Goal: Task Accomplishment & Management: Use online tool/utility

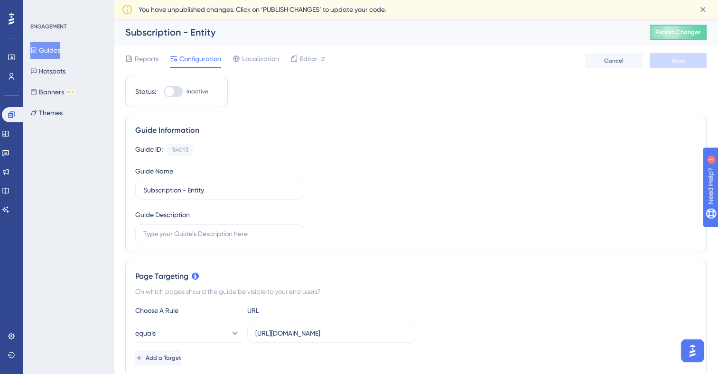
click at [44, 55] on button "Guides" at bounding box center [45, 50] width 30 height 17
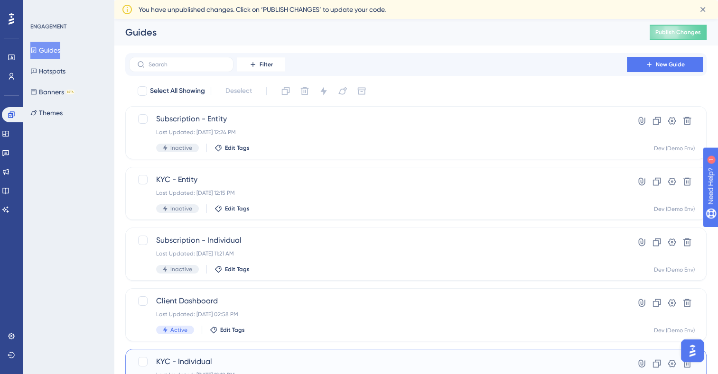
click at [184, 364] on span "KYC - Individual" at bounding box center [378, 361] width 444 height 11
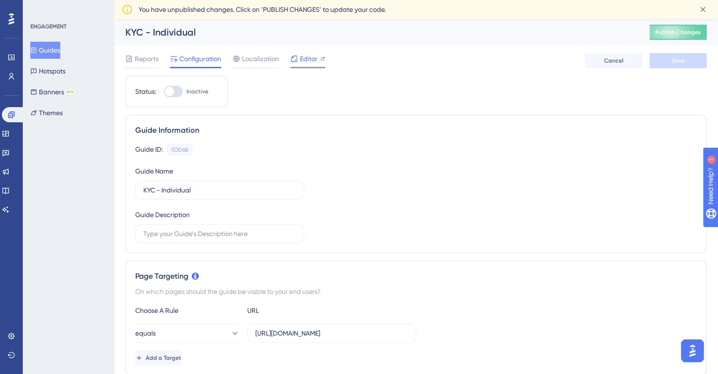
click at [311, 54] on span "Editor" at bounding box center [309, 58] width 18 height 11
drag, startPoint x: 253, startPoint y: 331, endPoint x: 454, endPoint y: 332, distance: 200.8
click at [454, 332] on div "equals https://sandbox-app.sonataone.com/idr/entities/profile/109243/profile-co…" at bounding box center [416, 333] width 562 height 19
click at [251, 335] on label "https://sandbox-app.sonataone.com/idr/entities/profile/109243/profile-content/q…" at bounding box center [331, 333] width 169 height 19
click at [255, 335] on input "https://sandbox-app.sonataone.com/idr/entities/profile/109243/profile-content/q…" at bounding box center [331, 333] width 153 height 10
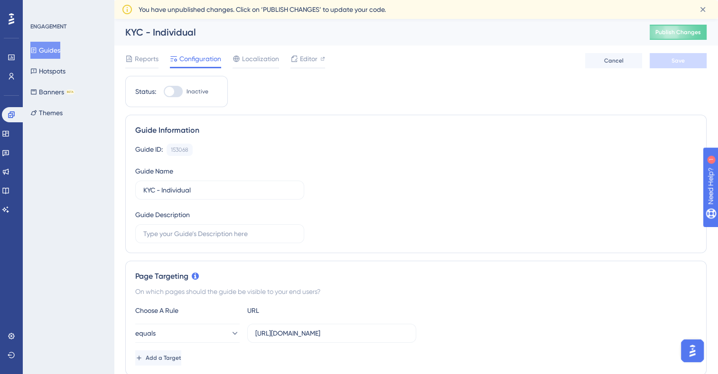
drag, startPoint x: 408, startPoint y: 333, endPoint x: 246, endPoint y: 331, distance: 161.9
click at [246, 331] on div "equals https://sandbox-app.sonataone.com/idr/entities/profile/109243/profile-co…" at bounding box center [275, 333] width 281 height 19
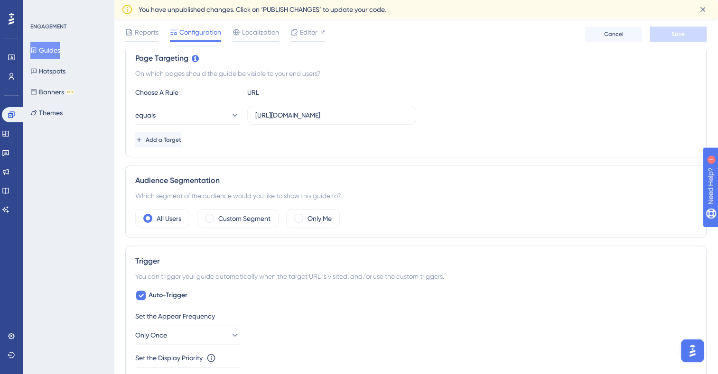
scroll to position [232, 0]
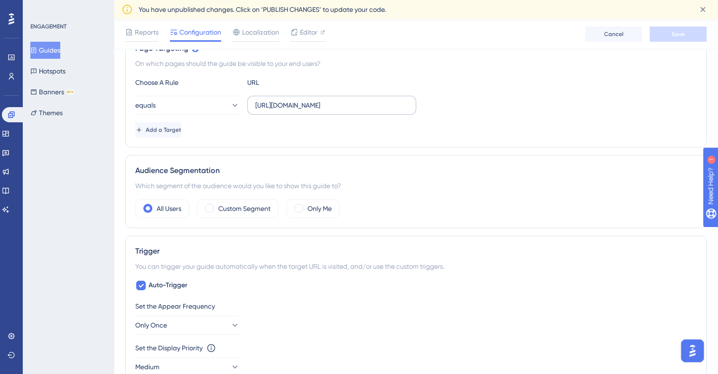
click at [302, 96] on label "https://sandbox-app.sonataone.com/idr/entities/profile/109243/profile-content/q…" at bounding box center [331, 105] width 169 height 19
click at [302, 100] on input "https://sandbox-app.sonataone.com/idr/entities/profile/109243/profile-content/q…" at bounding box center [331, 105] width 153 height 10
drag, startPoint x: 301, startPoint y: 102, endPoint x: 216, endPoint y: 99, distance: 84.6
click at [216, 99] on div "equals https://sandbox-app.sonataone.com/idr/entities/profile/109243/profile-co…" at bounding box center [275, 105] width 281 height 19
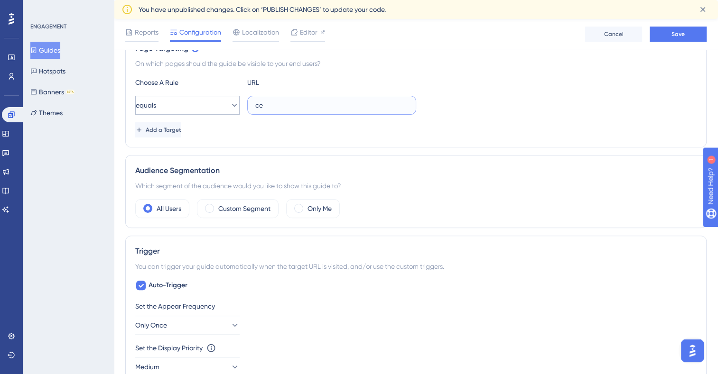
type input "e"
paste input "https://sandbox-app.sonataone.com/idr/profile/select-profile"
click at [676, 37] on span "Save" at bounding box center [678, 34] width 13 height 8
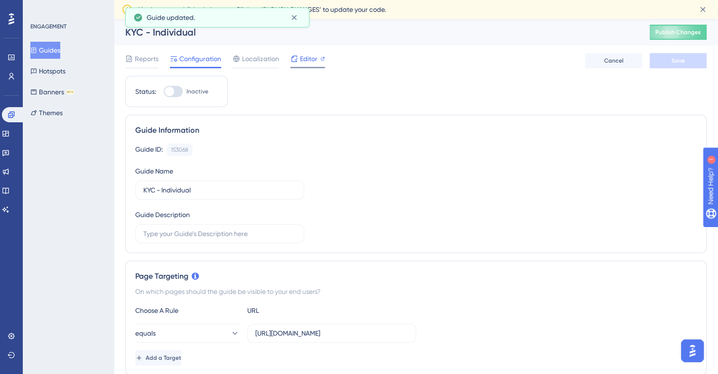
click at [309, 57] on span "Editor" at bounding box center [309, 58] width 18 height 11
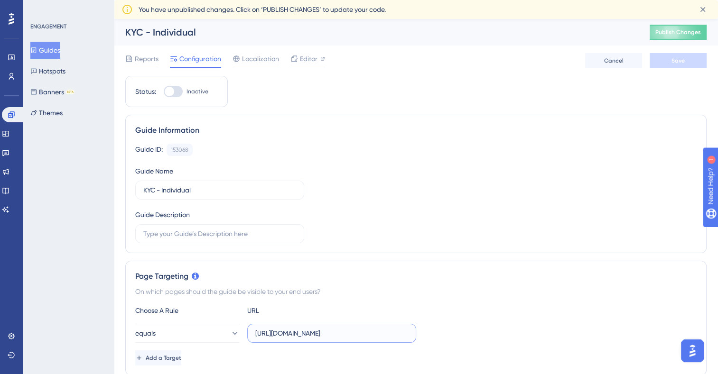
scroll to position [0, 40]
drag, startPoint x: 335, startPoint y: 331, endPoint x: 474, endPoint y: 340, distance: 139.9
click at [474, 340] on div "equals https://sandbox-app.sonataone.com/idr/profile/select-profile" at bounding box center [416, 333] width 562 height 19
click at [387, 334] on input "https://sandbox-app.sonataone.com/idr/profile/select-profile" at bounding box center [331, 333] width 153 height 10
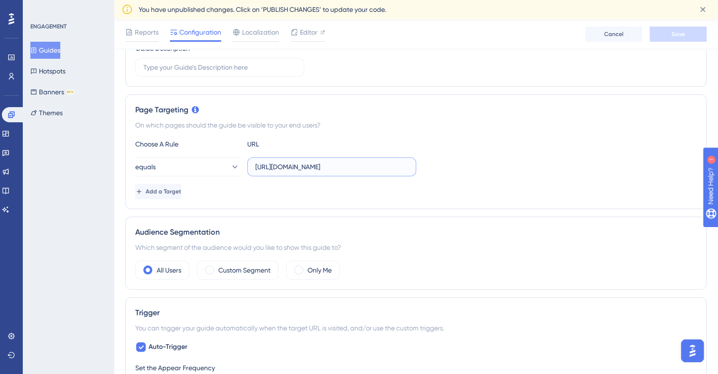
scroll to position [168, 0]
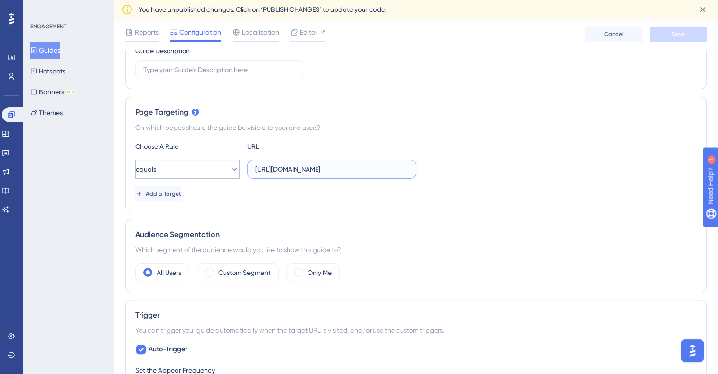
drag, startPoint x: 253, startPoint y: 166, endPoint x: 215, endPoint y: 174, distance: 38.9
click at [215, 174] on div "equals https://sandbox-app.sonataone.com/idr/profile/select-profile" at bounding box center [275, 169] width 281 height 19
type input "e"
paste input "https://sandbox-app.sonataone.com/idr/profile/select-profile"
type input "https://sandbox-app.sonataone.com/idr/profile/select-profile"
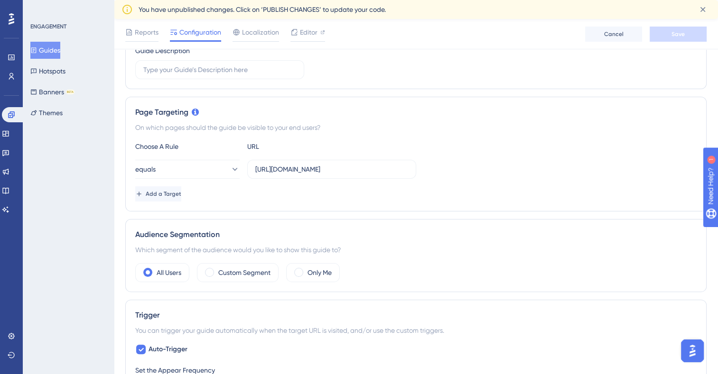
scroll to position [0, 0]
click at [438, 142] on div "Choose A Rule URL" at bounding box center [416, 146] width 562 height 11
click at [310, 19] on div "Reports Configuration Localization Editor Cancel Save" at bounding box center [416, 34] width 604 height 30
click at [306, 40] on div at bounding box center [307, 40] width 35 height 1
